Goal: Information Seeking & Learning: Learn about a topic

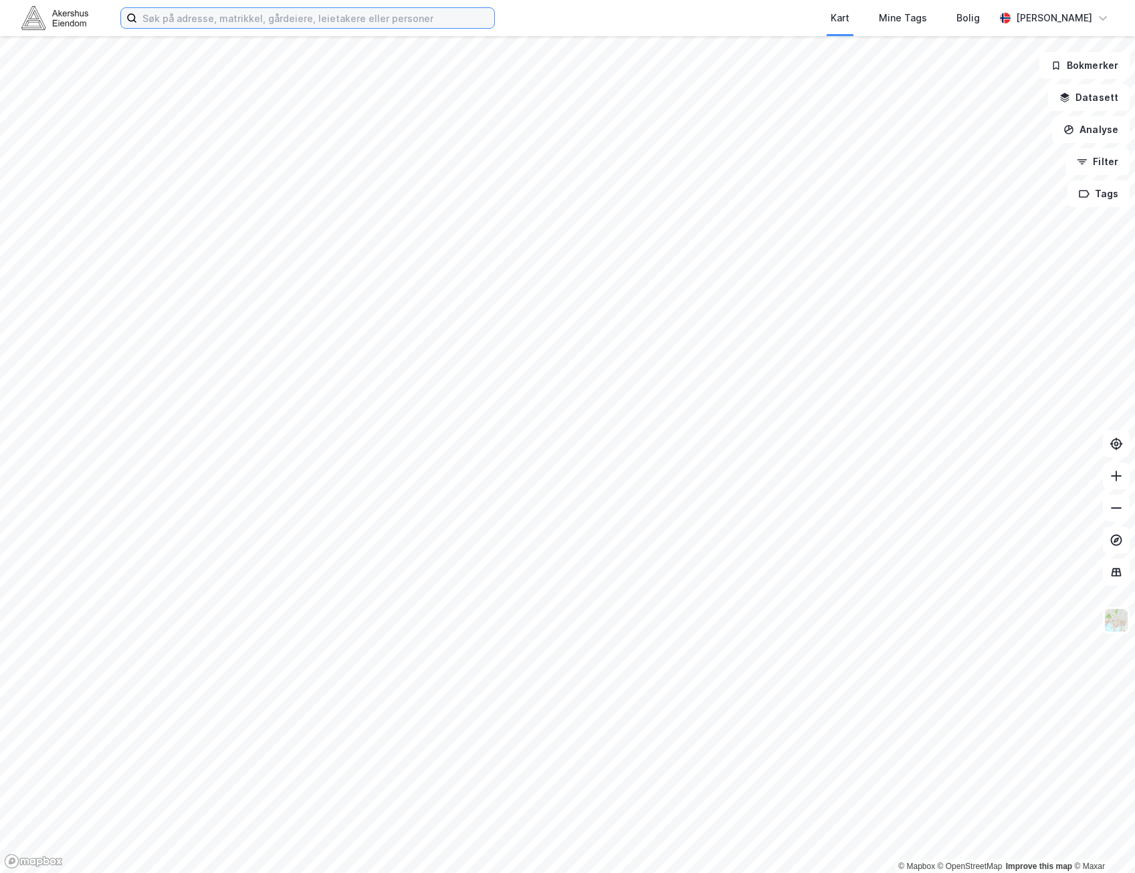
click at [223, 9] on input at bounding box center [315, 18] width 357 height 20
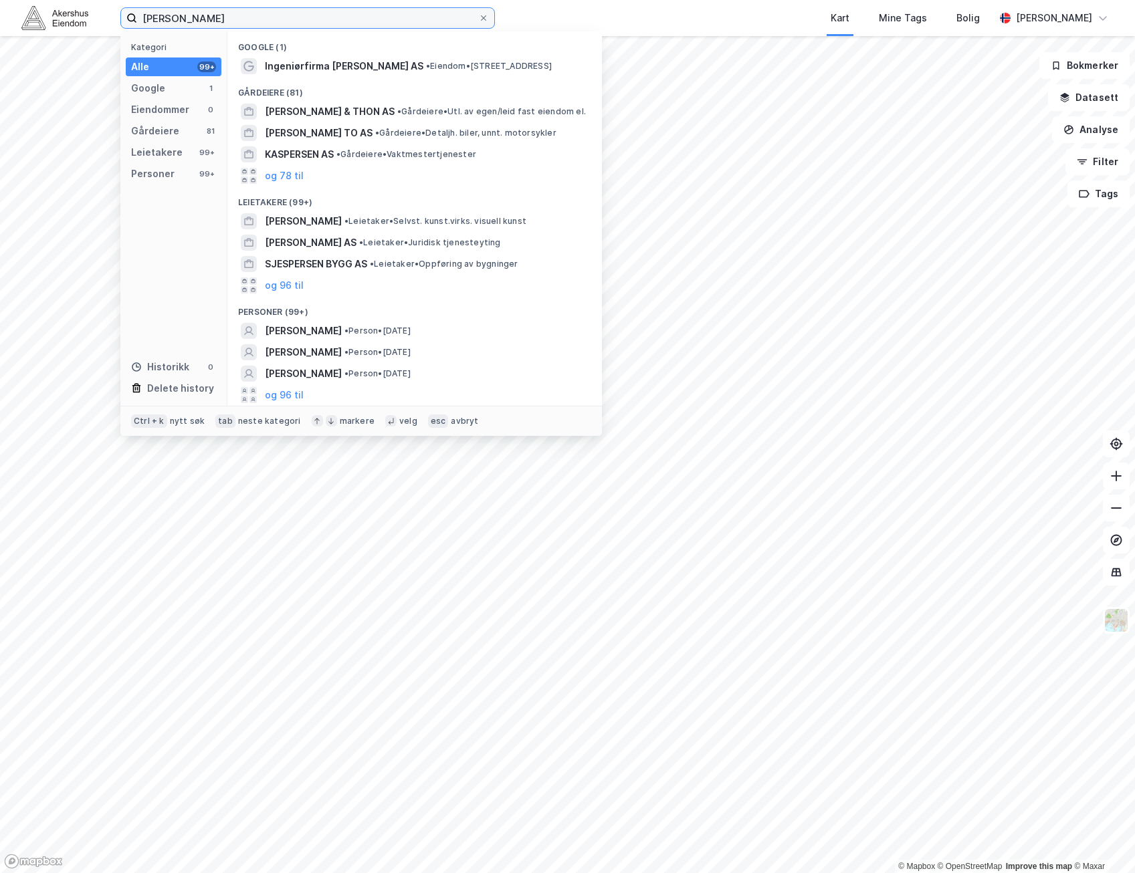
type input "[PERSON_NAME]"
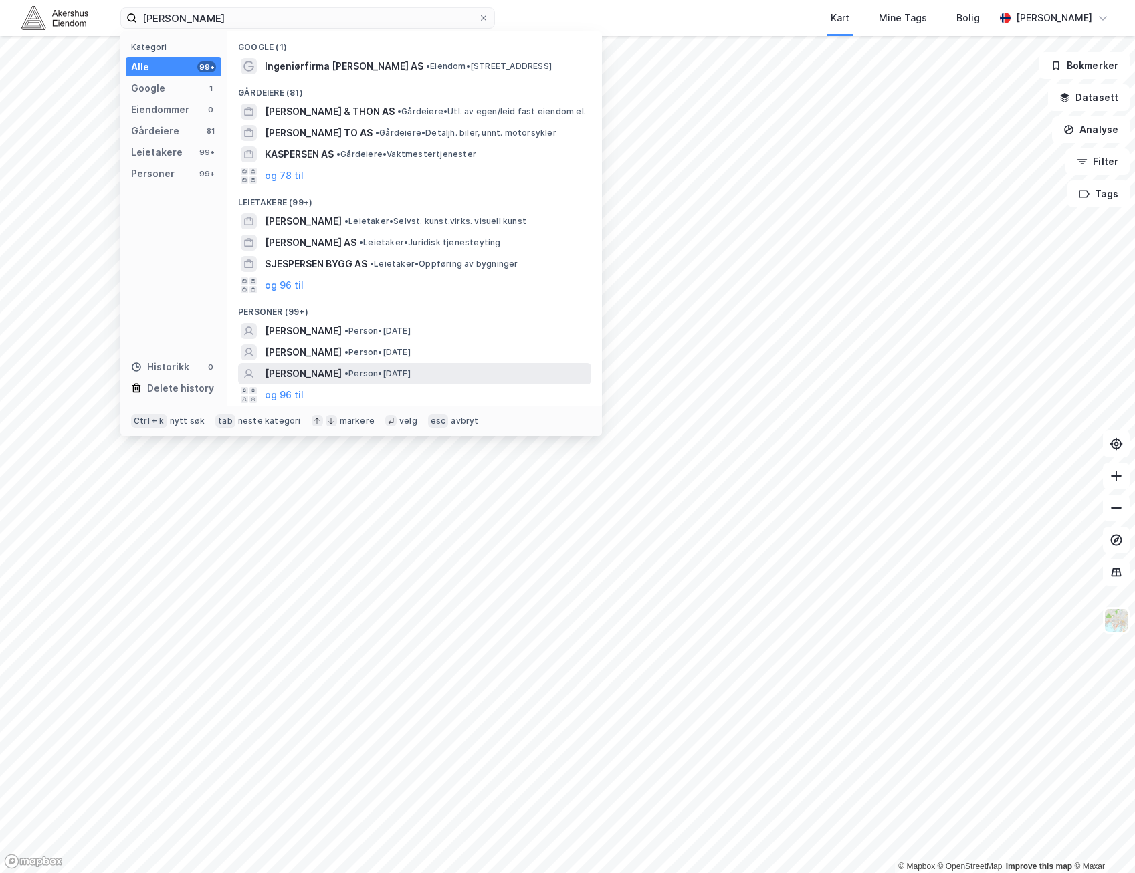
click at [498, 372] on div "[PERSON_NAME] • Person • [DATE]" at bounding box center [427, 374] width 324 height 16
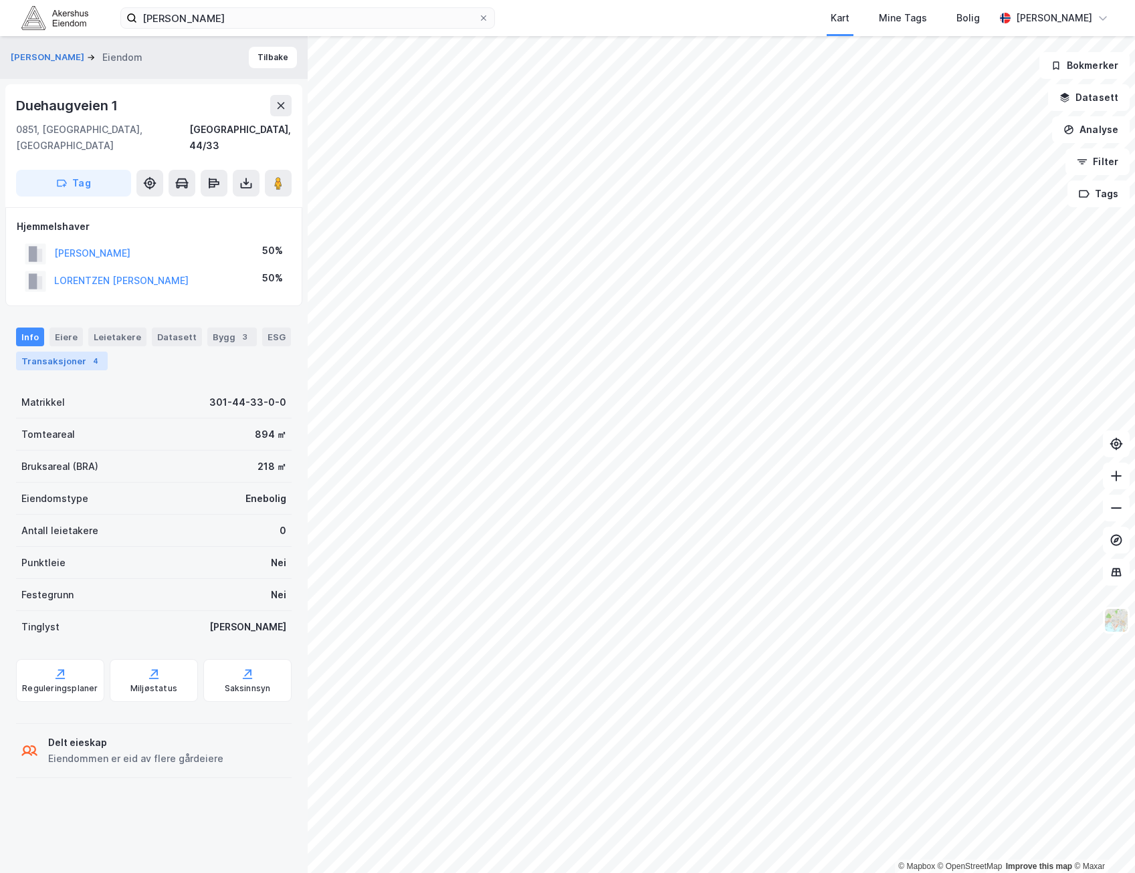
click at [65, 352] on div "Transaksjoner 4" at bounding box center [62, 361] width 92 height 19
